Goal: Obtain resource: Download file/media

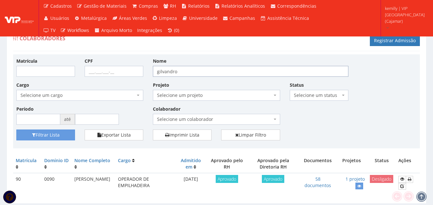
drag, startPoint x: 192, startPoint y: 72, endPoint x: 122, endPoint y: 74, distance: 70.5
click at [122, 74] on div "Matrícula CPF Nome gilvandro Cargo Selecione um cargo G1046 D0029 - 4110-05 - A…" at bounding box center [217, 94] width 410 height 72
type input "[DEMOGRAPHIC_DATA]"
click at [16, 130] on button "Filtrar Lista" at bounding box center [45, 135] width 59 height 11
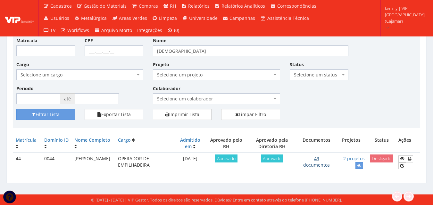
click at [324, 164] on link "49 documentos" at bounding box center [316, 162] width 27 height 12
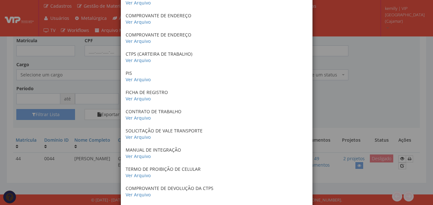
scroll to position [288, 0]
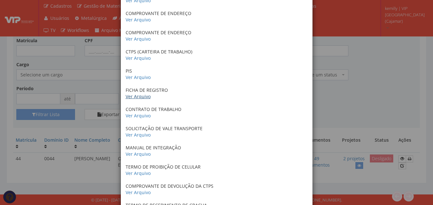
click at [138, 97] on link "Ver Arquivo" at bounding box center [138, 97] width 25 height 6
click at [139, 116] on link "Ver Arquivo" at bounding box center [138, 116] width 25 height 6
click at [133, 134] on link "Ver Arquivo" at bounding box center [138, 135] width 25 height 6
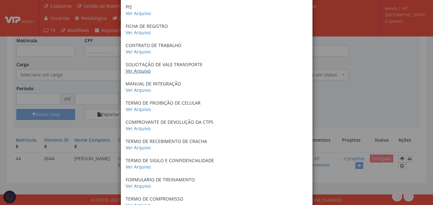
scroll to position [417, 0]
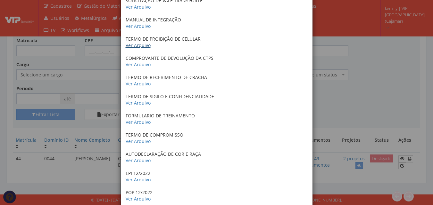
click at [137, 47] on link "Ver Arquivo" at bounding box center [138, 45] width 25 height 6
click at [137, 67] on link "Ver Arquivo" at bounding box center [138, 65] width 25 height 6
click at [138, 83] on link "Ver Arquivo" at bounding box center [138, 84] width 25 height 6
click at [136, 103] on link "Ver Arquivo" at bounding box center [138, 103] width 25 height 6
click at [142, 123] on link "Ver Arquivo" at bounding box center [138, 122] width 25 height 6
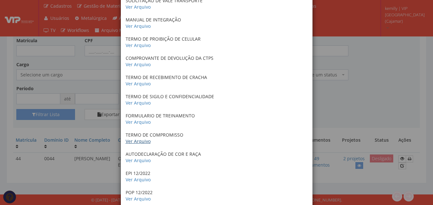
click at [139, 141] on link "Ver Arquivo" at bounding box center [138, 141] width 25 height 6
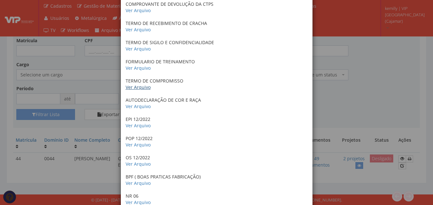
scroll to position [513, 0]
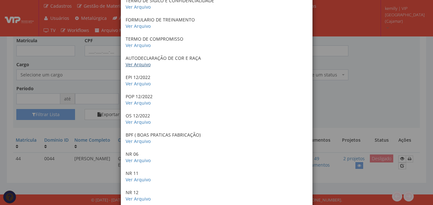
click at [131, 63] on link "Ver Arquivo" at bounding box center [138, 65] width 25 height 6
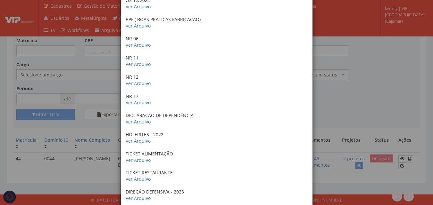
scroll to position [468, 0]
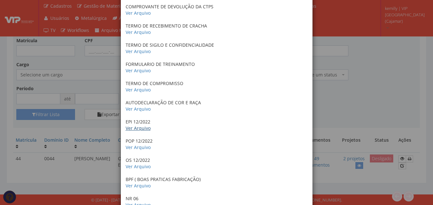
click at [139, 127] on link "Ver Arquivo" at bounding box center [138, 128] width 25 height 6
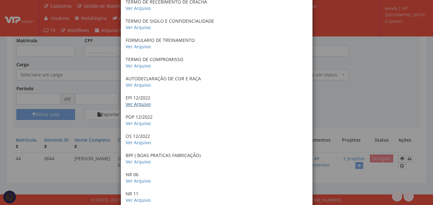
scroll to position [532, 0]
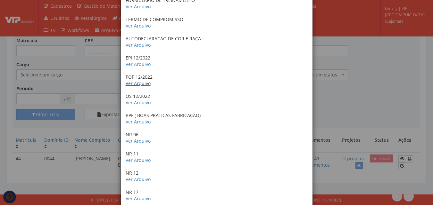
click at [137, 83] on link "Ver Arquivo" at bounding box center [138, 83] width 25 height 6
click at [132, 102] on link "Ver Arquivo" at bounding box center [138, 103] width 25 height 6
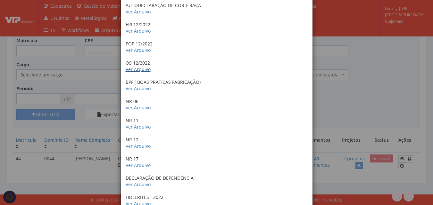
scroll to position [596, 0]
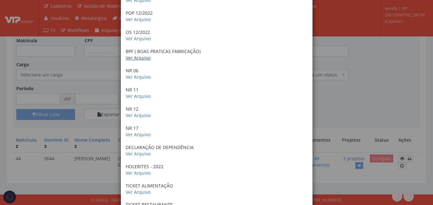
click at [135, 61] on link "Ver Arquivo" at bounding box center [138, 58] width 25 height 6
click at [139, 76] on link "Ver Arquivo" at bounding box center [138, 77] width 25 height 6
click at [127, 97] on link "Ver Arquivo" at bounding box center [138, 96] width 25 height 6
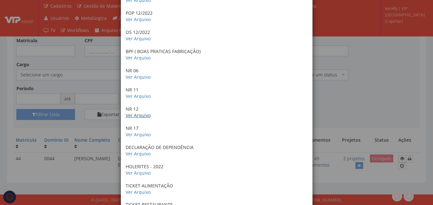
click at [143, 114] on link "Ver Arquivo" at bounding box center [138, 115] width 25 height 6
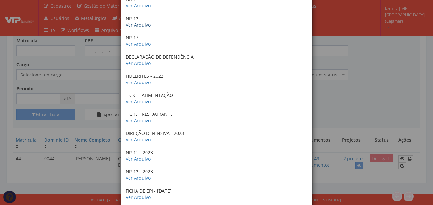
scroll to position [660, 0]
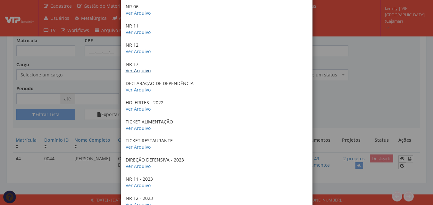
click at [132, 72] on link "Ver Arquivo" at bounding box center [138, 71] width 25 height 6
click at [135, 109] on link "Ver Arquivo" at bounding box center [138, 109] width 25 height 6
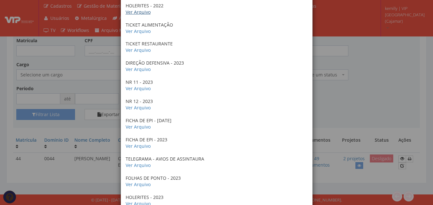
scroll to position [788, 0]
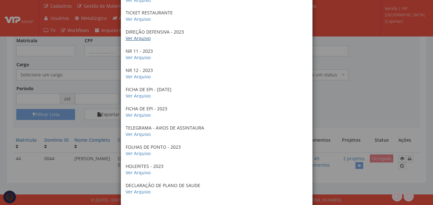
click at [134, 39] on link "Ver Arquivo" at bounding box center [138, 38] width 25 height 6
click at [136, 55] on link "Ver Arquivo" at bounding box center [138, 57] width 25 height 6
click at [140, 77] on link "Ver Arquivo" at bounding box center [138, 77] width 25 height 6
click at [141, 95] on link "Ver Arquivo" at bounding box center [138, 96] width 25 height 6
click at [139, 116] on link "Ver Arquivo" at bounding box center [138, 115] width 25 height 6
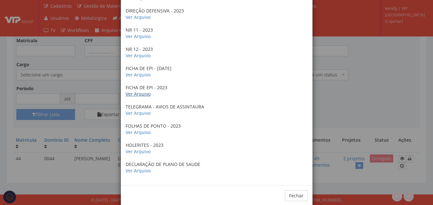
scroll to position [821, 0]
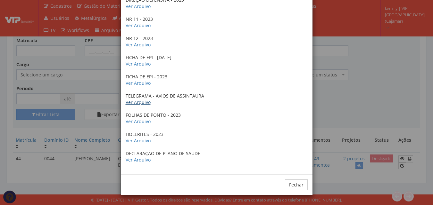
click at [128, 103] on link "Ver Arquivo" at bounding box center [138, 102] width 25 height 6
click at [140, 123] on link "Ver Arquivo" at bounding box center [138, 122] width 25 height 6
click at [130, 142] on link "Ver Arquivo" at bounding box center [138, 141] width 25 height 6
click at [368, 101] on div "× Documentos / Colaborador: 44 - EVANGELISTA ARAUJO Certificado de conclusão do…" at bounding box center [216, 102] width 433 height 205
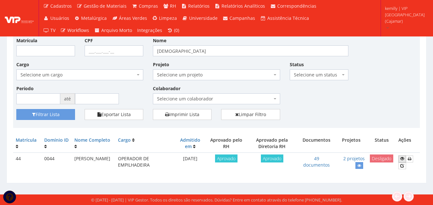
click at [402, 161] on icon at bounding box center [402, 159] width 4 height 4
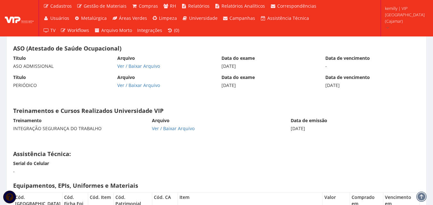
scroll to position [3303, 0]
click at [149, 65] on link "Ver / Baixar Arquivo" at bounding box center [138, 66] width 43 height 6
click at [133, 85] on link "Ver / Baixar Arquivo" at bounding box center [138, 86] width 43 height 6
click at [265, 125] on div "Arquivo Ver / Baixar Arquivo" at bounding box center [216, 125] width 139 height 14
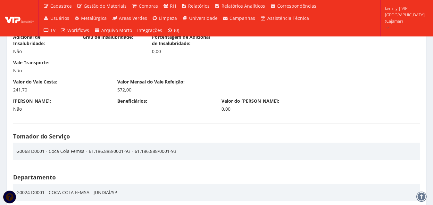
scroll to position [836, 0]
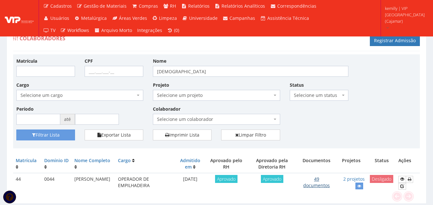
click at [318, 185] on link "49 documentos" at bounding box center [316, 182] width 27 height 12
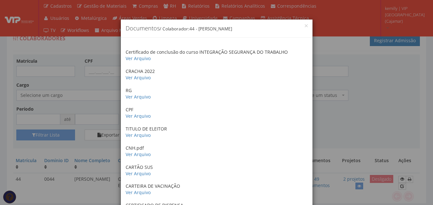
scroll to position [821, 0]
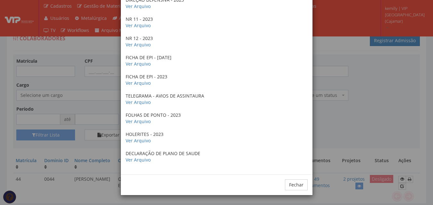
click at [346, 140] on div "× Documentos / Colaborador: 44 - EVANGELISTA ARAUJO Certificado de conclusão do…" at bounding box center [216, 102] width 433 height 205
